Goal: Task Accomplishment & Management: Manage account settings

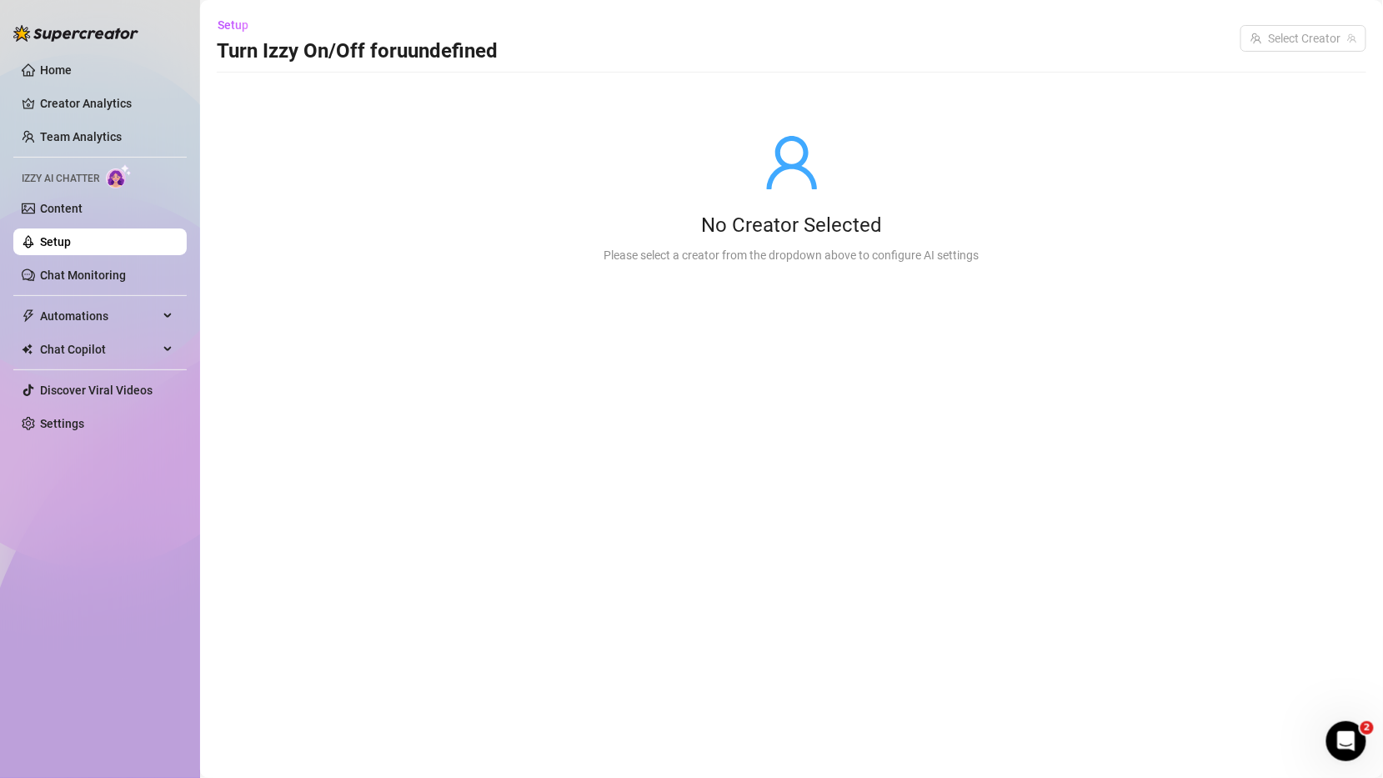
click at [71, 243] on link "Setup" at bounding box center [55, 241] width 31 height 13
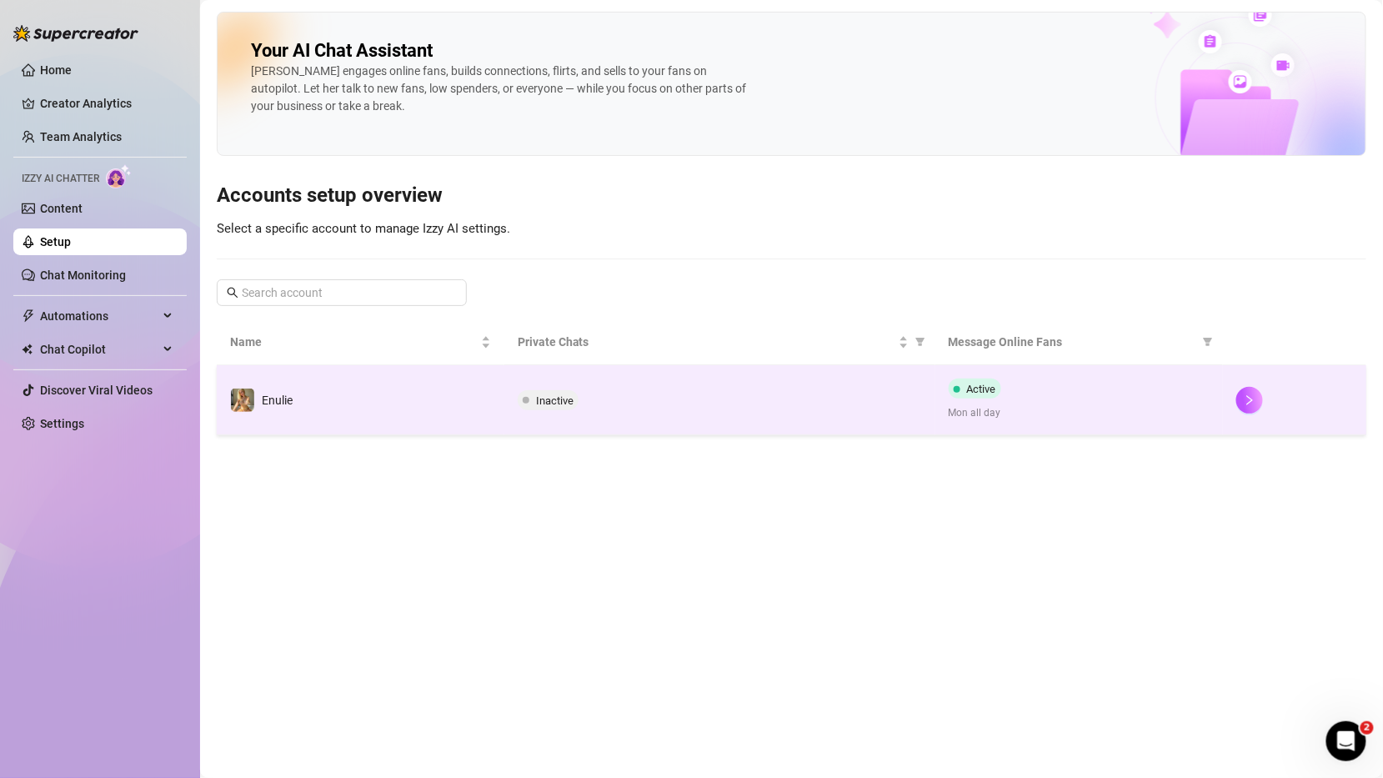
click at [761, 368] on td "Inactive" at bounding box center [719, 400] width 431 height 70
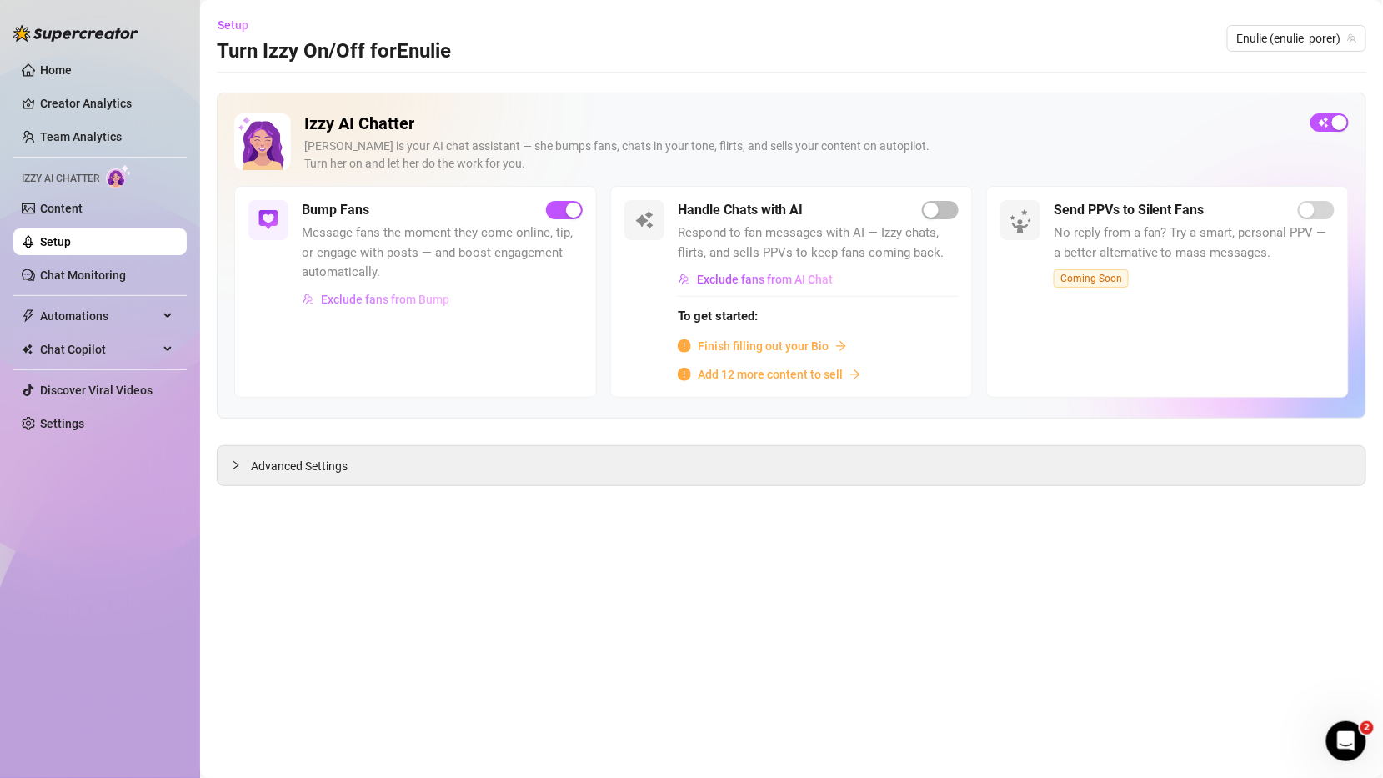
click at [415, 290] on button "Exclude fans from Bump" at bounding box center [376, 299] width 148 height 27
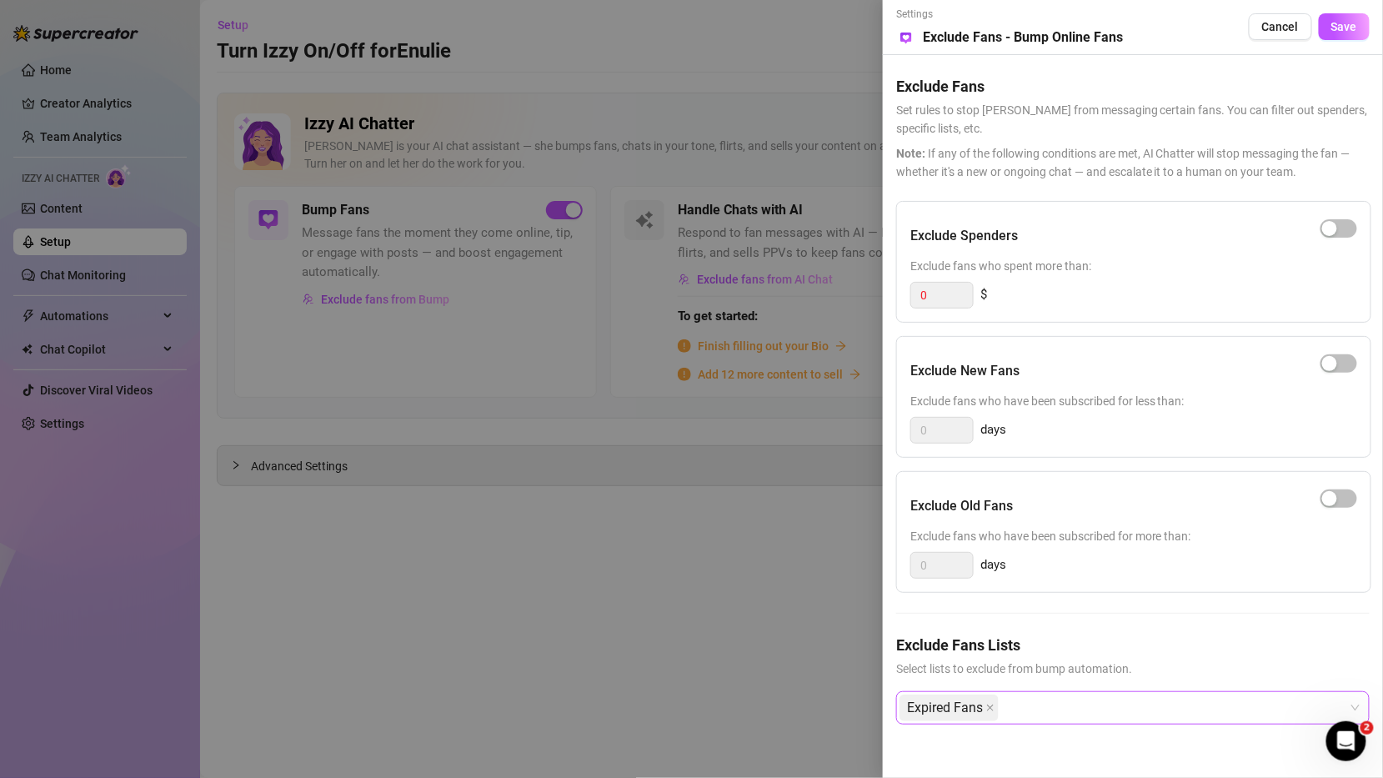
click at [1053, 697] on div "Expired Fans" at bounding box center [1123, 708] width 449 height 30
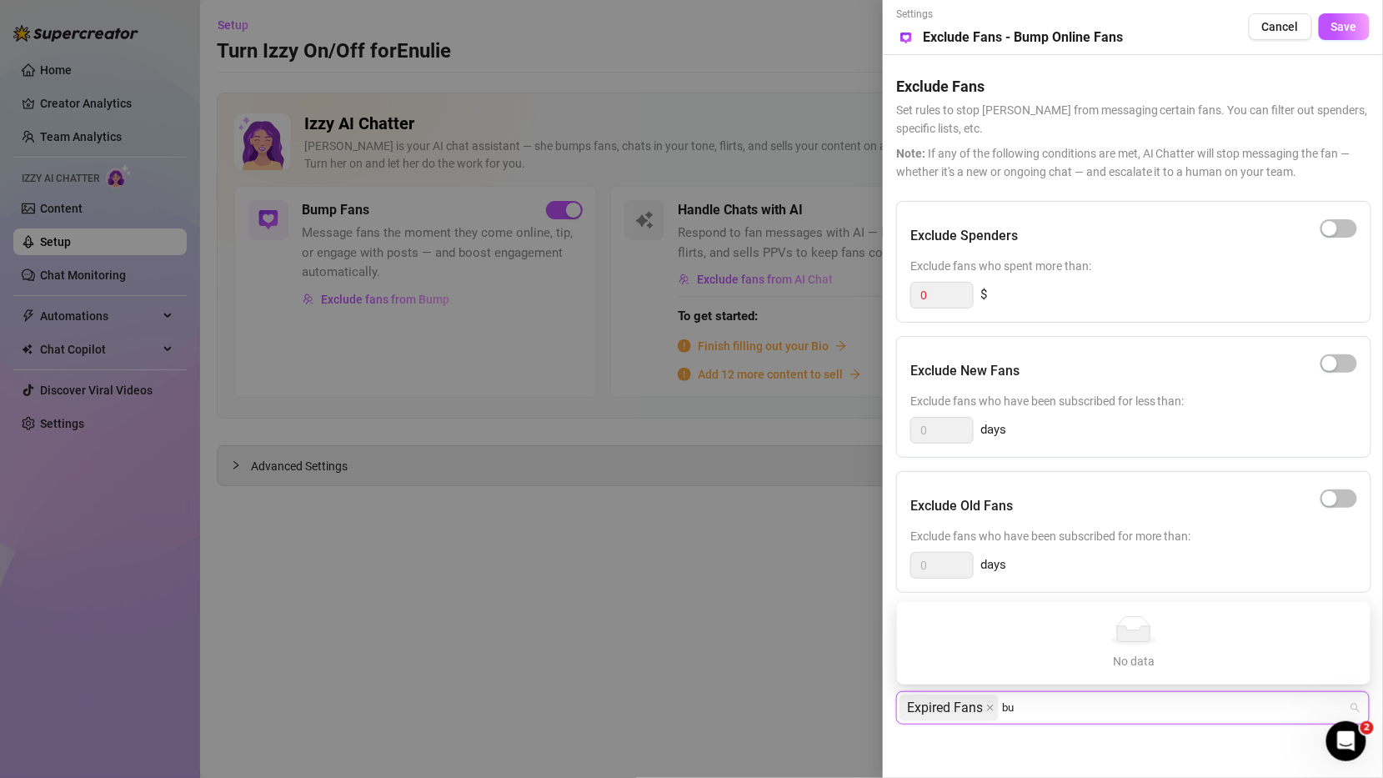
type input "b"
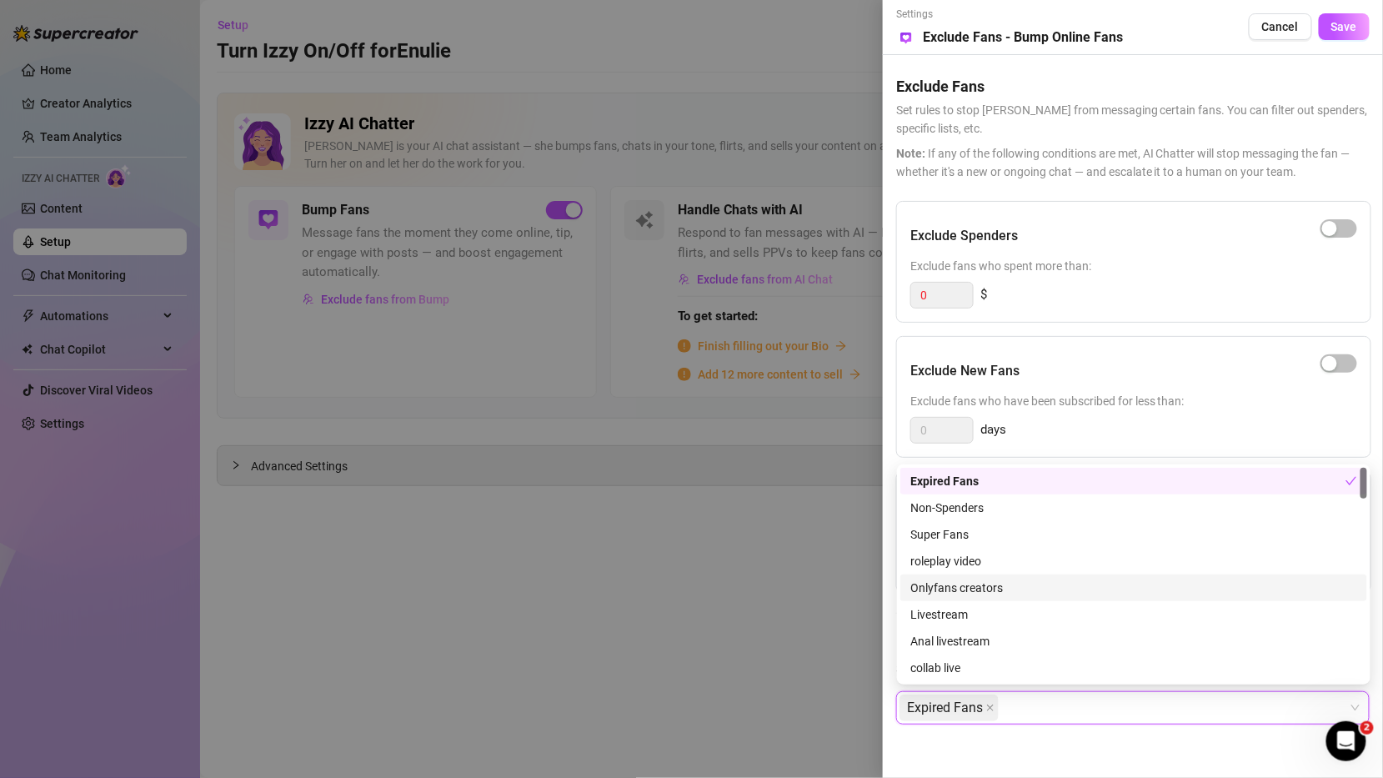
click at [740, 560] on div at bounding box center [691, 389] width 1383 height 778
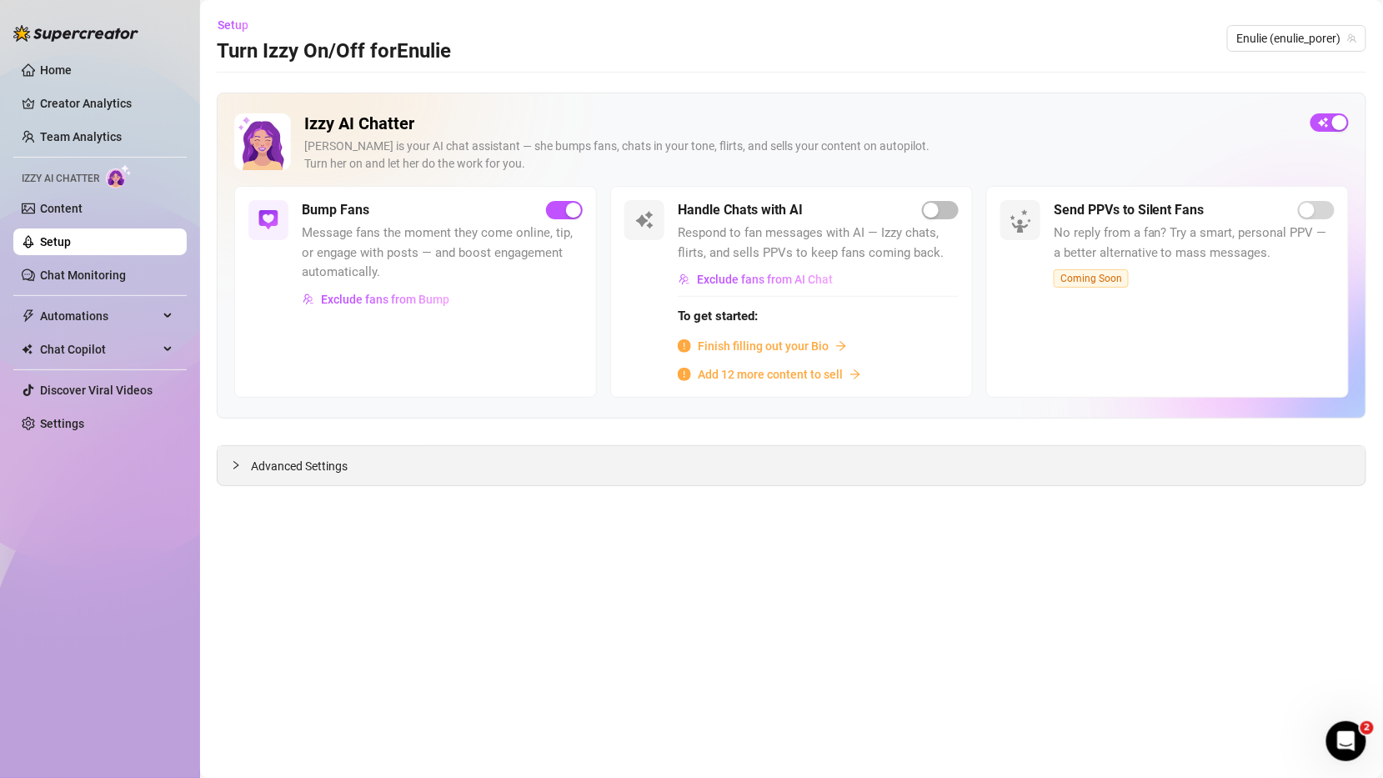
click at [268, 468] on span "Advanced Settings" at bounding box center [299, 466] width 97 height 18
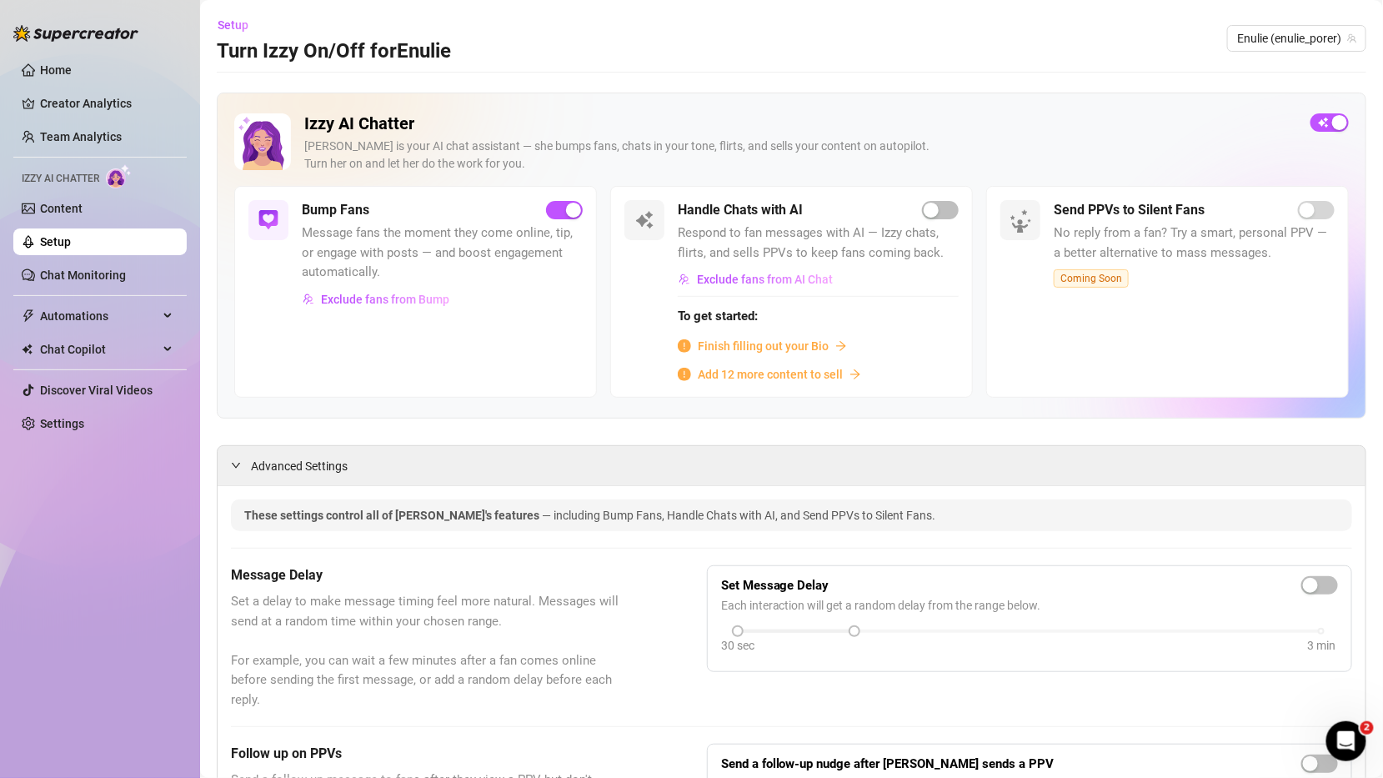
scroll to position [1145, 0]
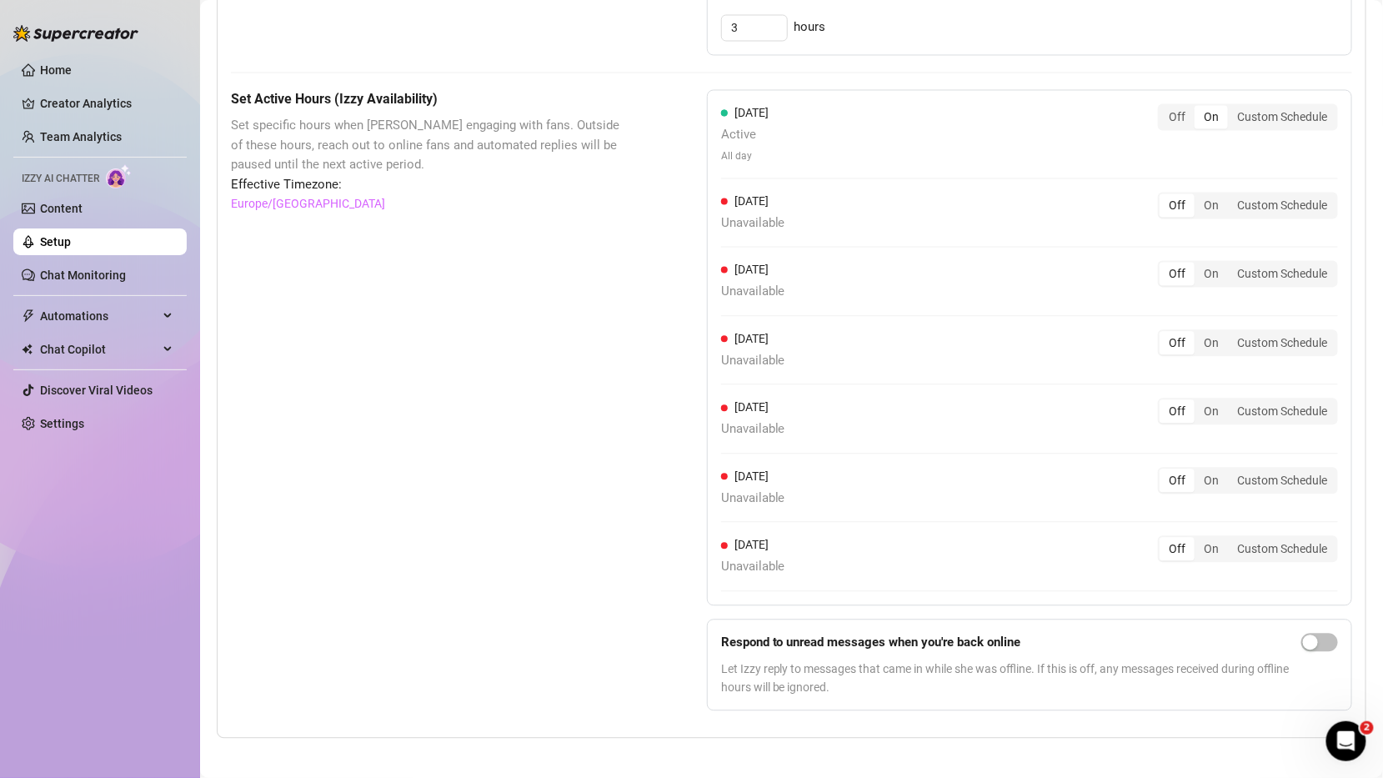
click at [1159, 108] on div "Off On Custom Schedule" at bounding box center [1248, 117] width 180 height 27
click at [1173, 109] on div "Off" at bounding box center [1176, 117] width 35 height 23
click at [1163, 106] on div "Off" at bounding box center [1176, 117] width 35 height 23
click at [1163, 108] on input "Off" at bounding box center [1163, 108] width 0 height 0
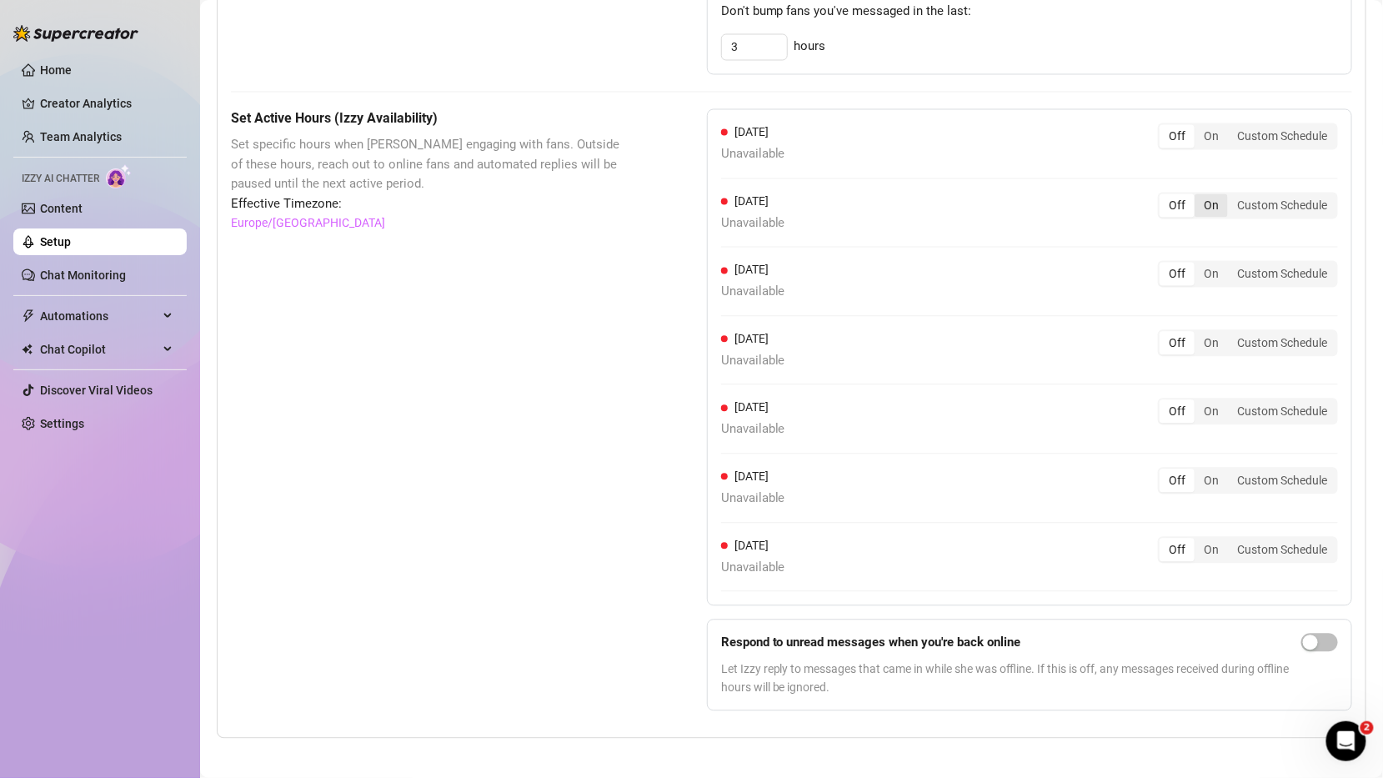
click at [1210, 194] on div "On" at bounding box center [1210, 205] width 33 height 23
click at [1198, 197] on input "On" at bounding box center [1198, 197] width 0 height 0
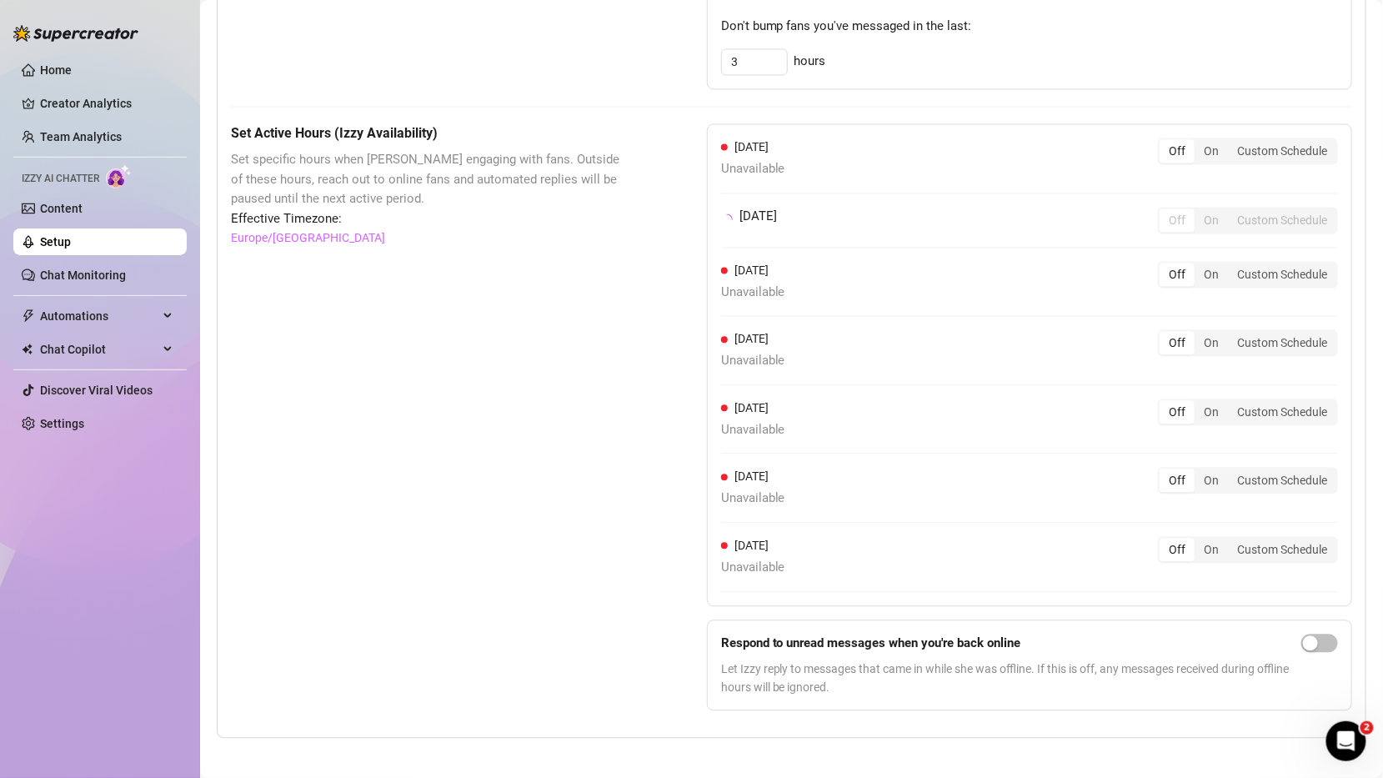
scroll to position [1126, 0]
